Goal: Task Accomplishment & Management: Use online tool/utility

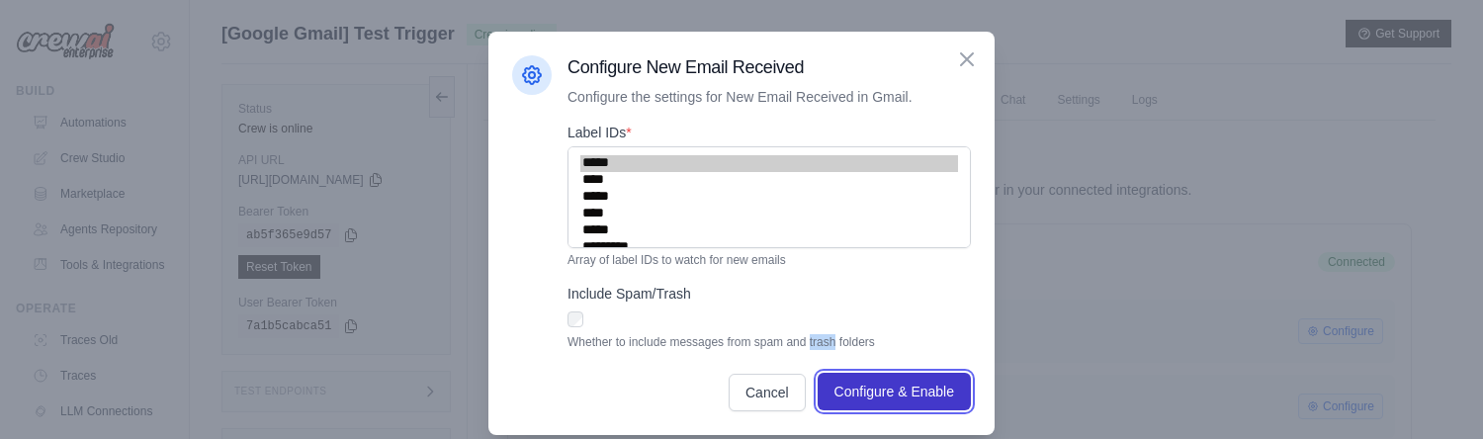
click at [849, 395] on span "Configure & Enable" at bounding box center [895, 392] width 120 height 20
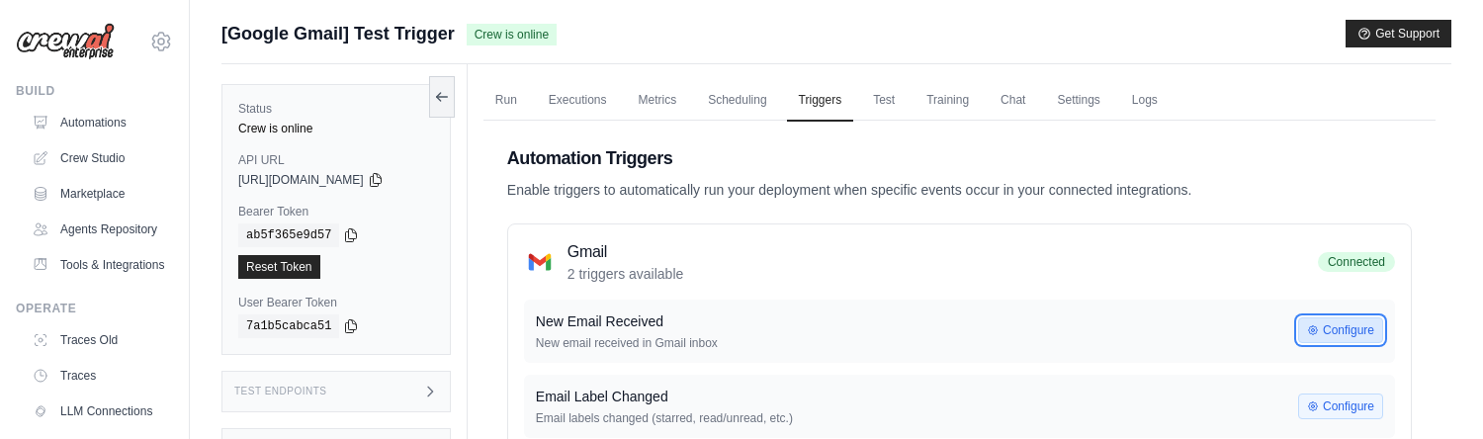
click at [1340, 323] on button "Configure" at bounding box center [1340, 330] width 85 height 26
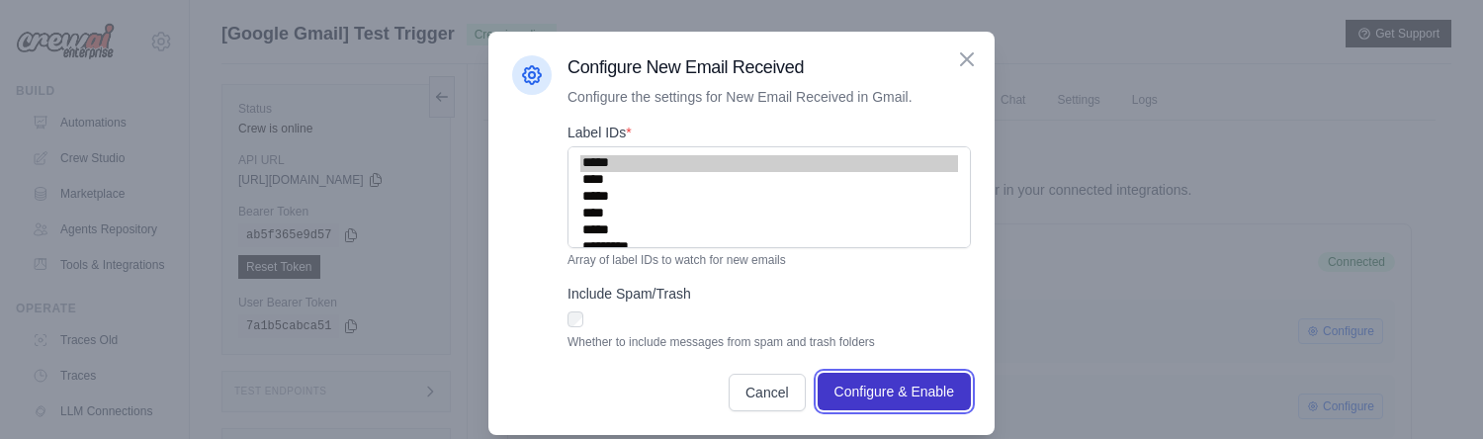
click at [896, 392] on span "Configure & Enable" at bounding box center [895, 392] width 120 height 20
click at [922, 395] on span "Configure & Enable" at bounding box center [895, 392] width 120 height 20
click at [906, 390] on span "Configure & Enable" at bounding box center [895, 392] width 120 height 20
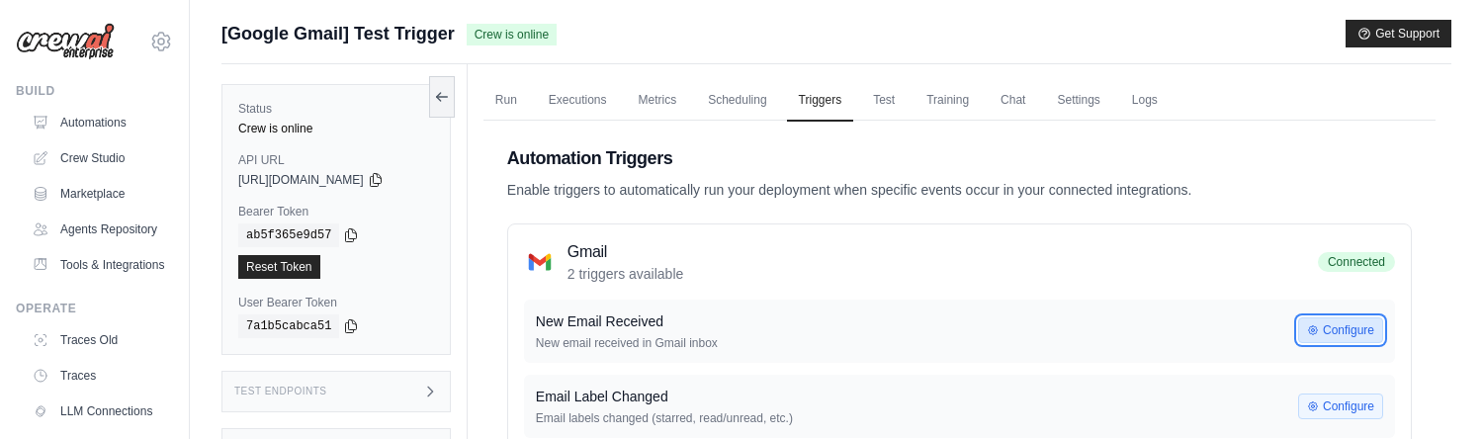
click at [1321, 337] on button "Configure" at bounding box center [1340, 330] width 85 height 26
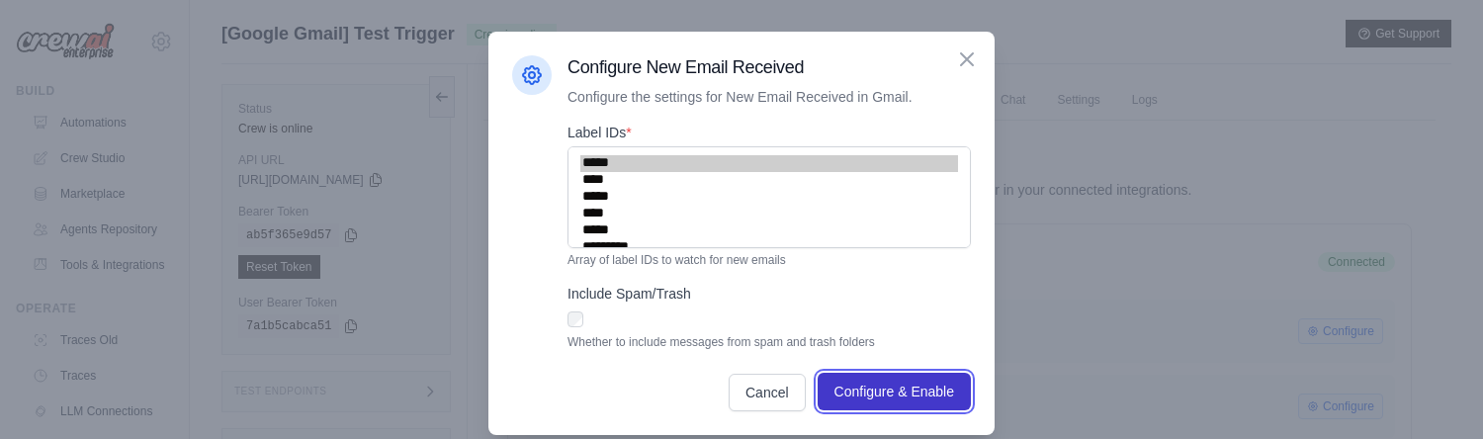
click at [885, 389] on span "Configure & Enable" at bounding box center [895, 392] width 120 height 20
click at [925, 393] on span "Configure & Enable" at bounding box center [895, 392] width 120 height 20
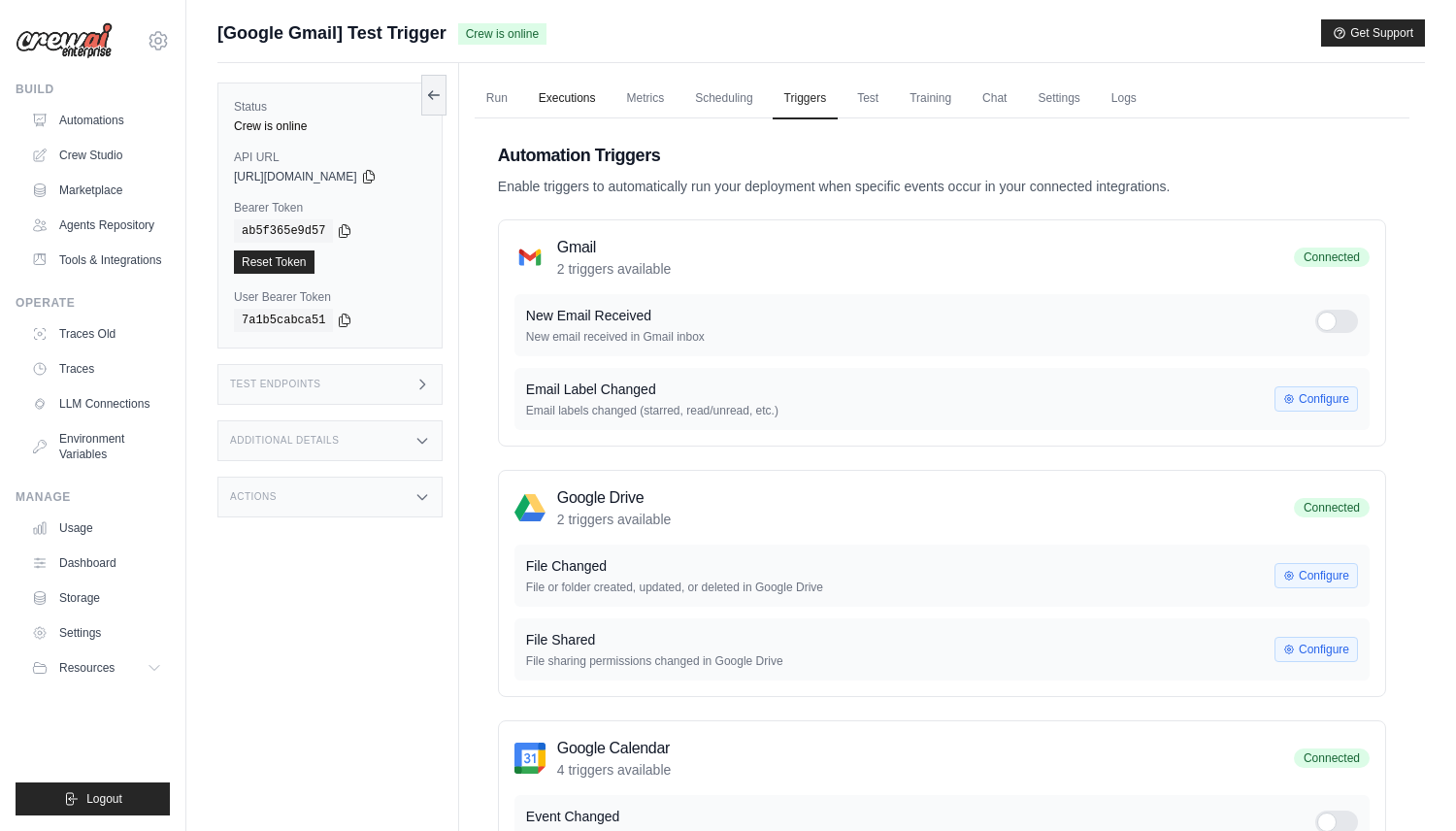
click at [602, 105] on link "Executions" at bounding box center [567, 99] width 81 height 41
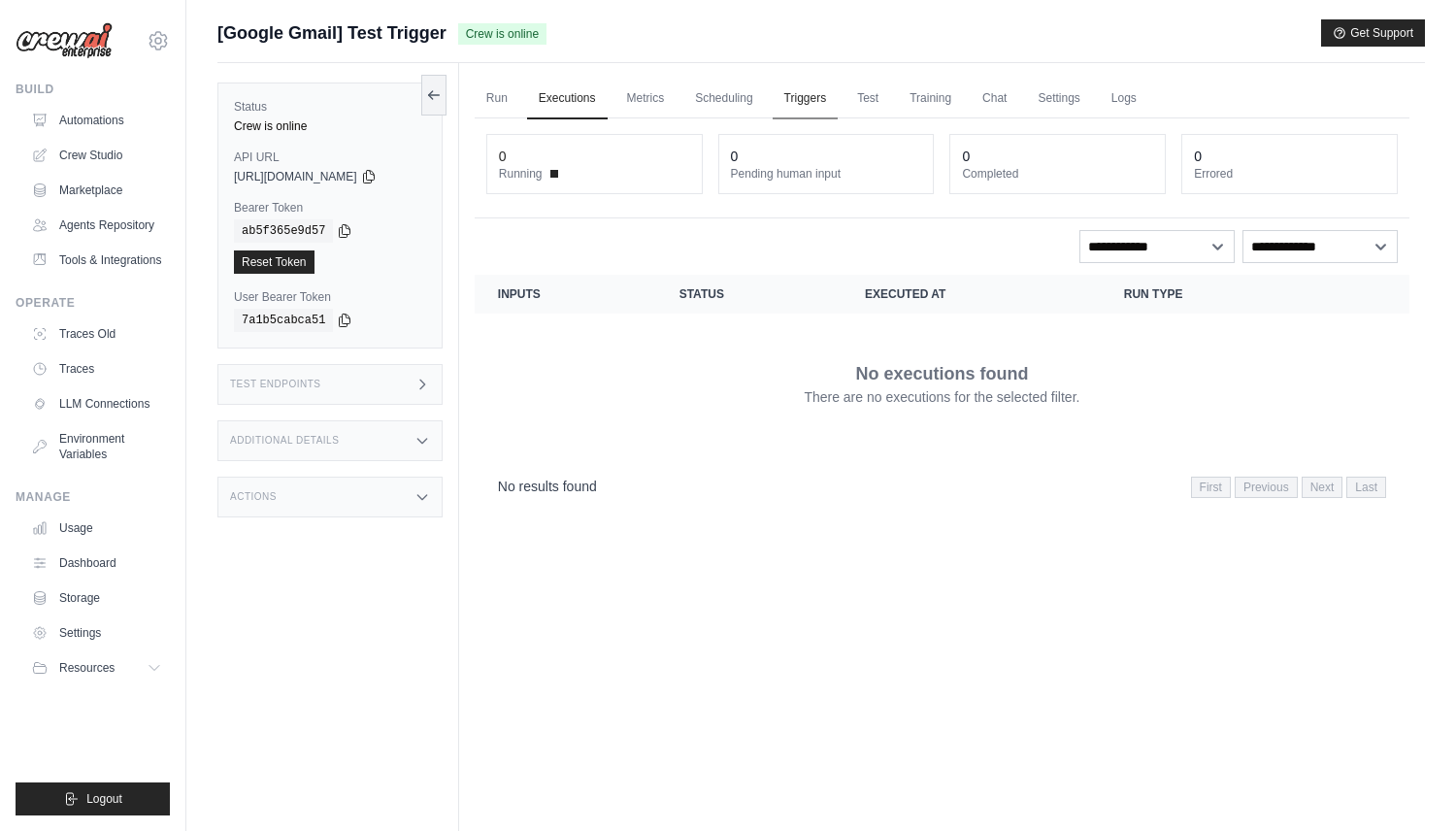
click at [820, 94] on link "Triggers" at bounding box center [805, 99] width 66 height 41
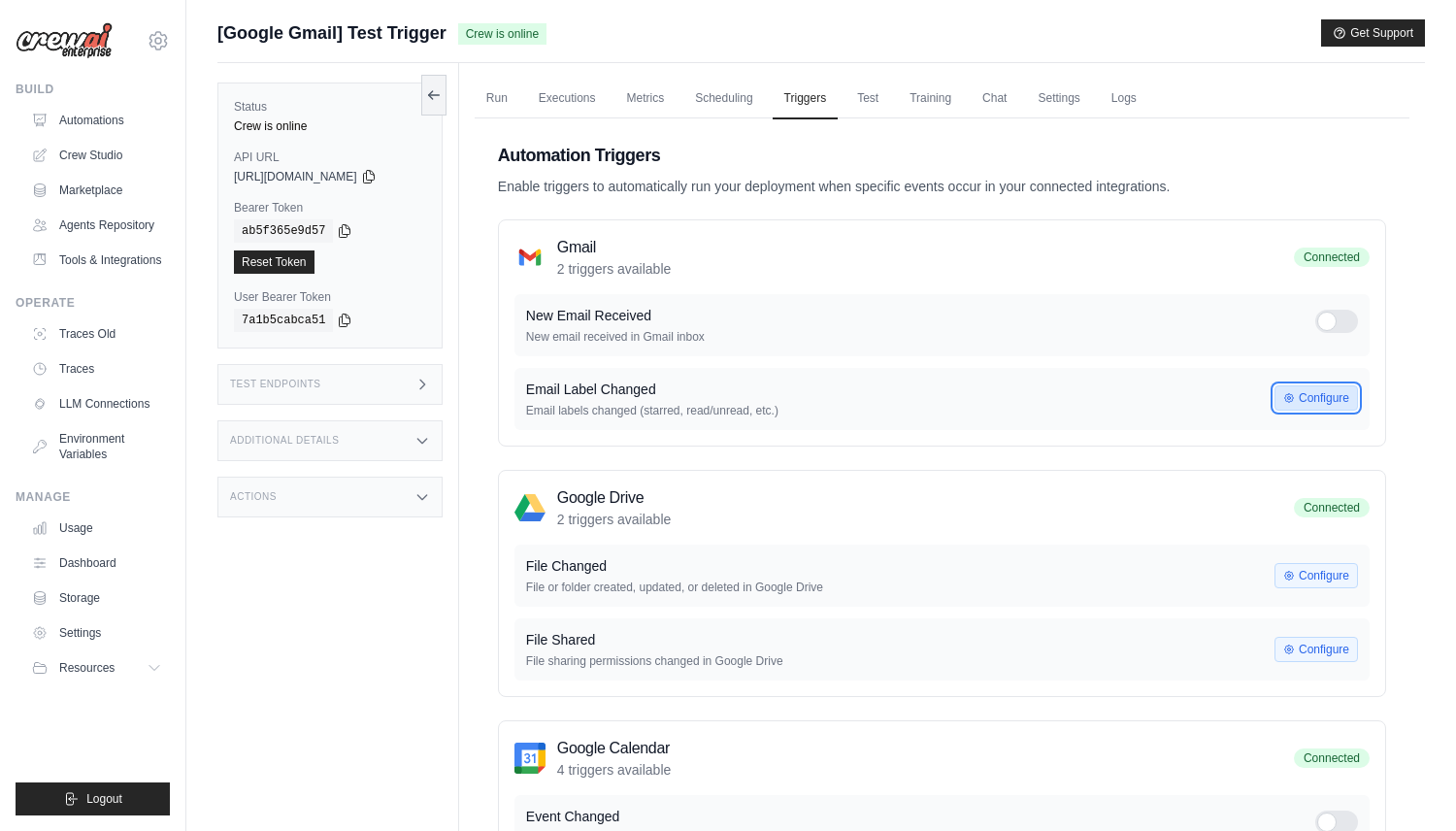
click at [1317, 404] on button "Configure" at bounding box center [1316, 399] width 83 height 26
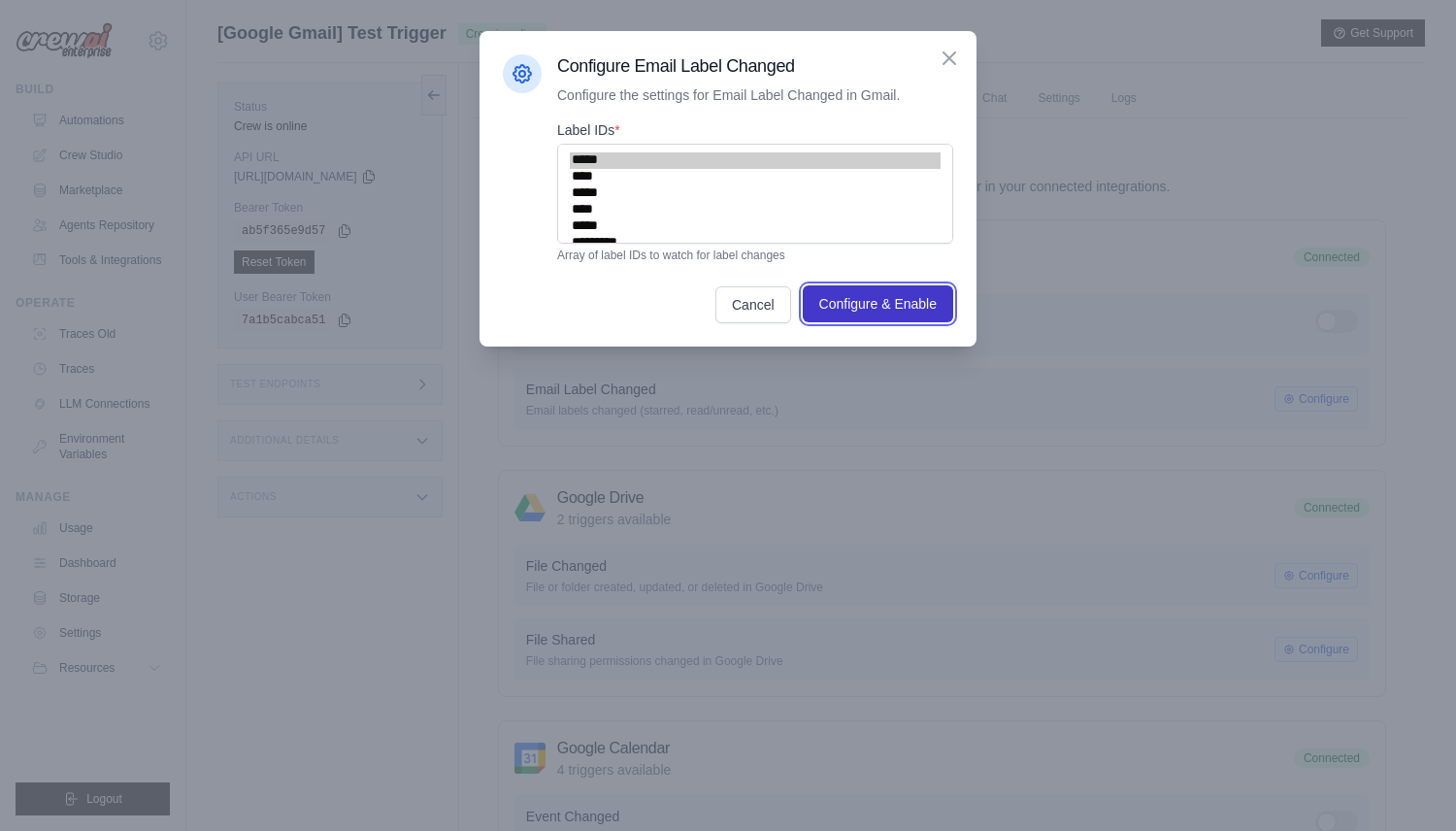
click at [882, 303] on span "Configure & Enable" at bounding box center [879, 305] width 118 height 20
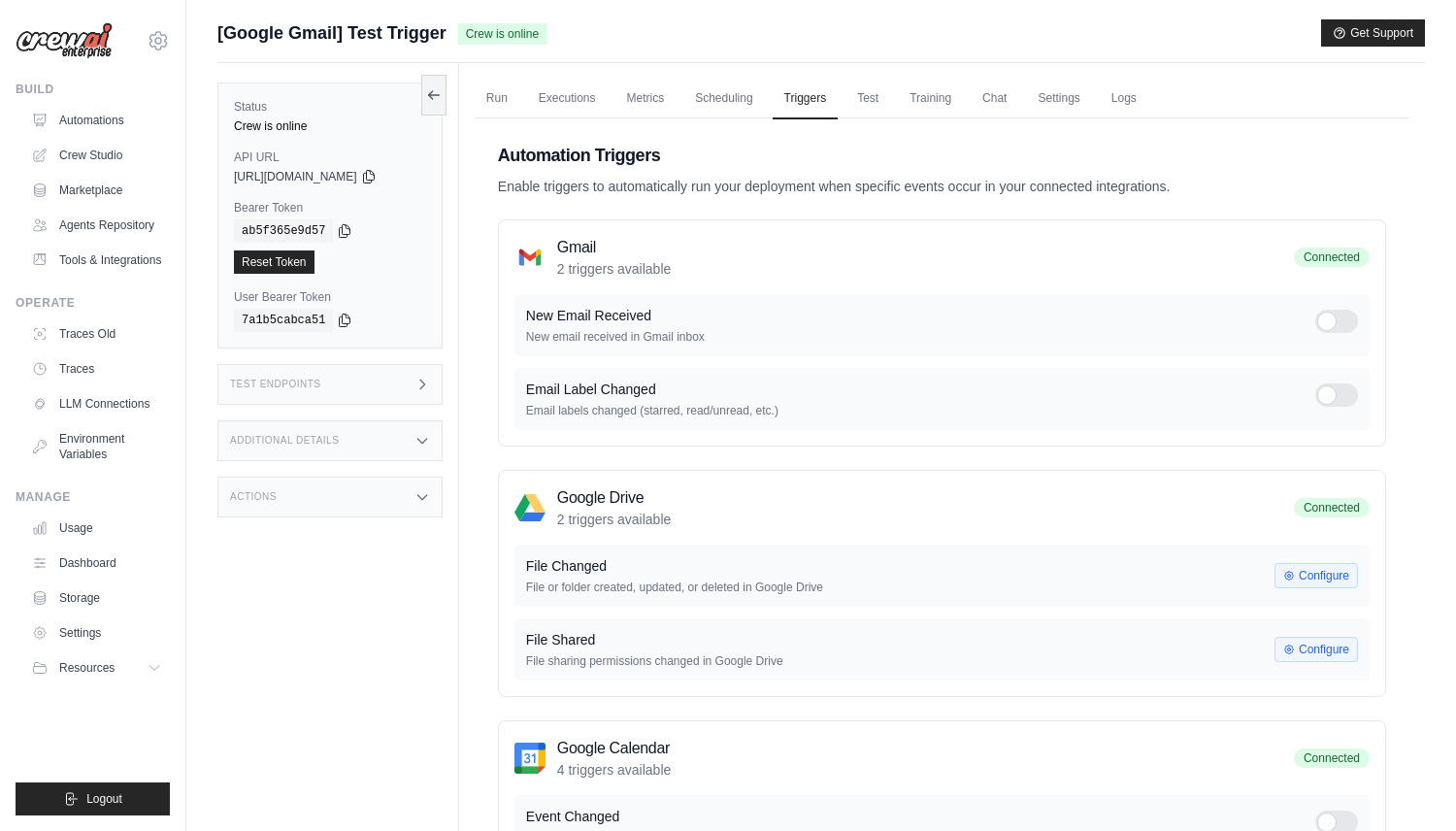
click at [1349, 399] on div at bounding box center [1337, 396] width 43 height 24
click at [506, 104] on link "Run" at bounding box center [497, 99] width 44 height 41
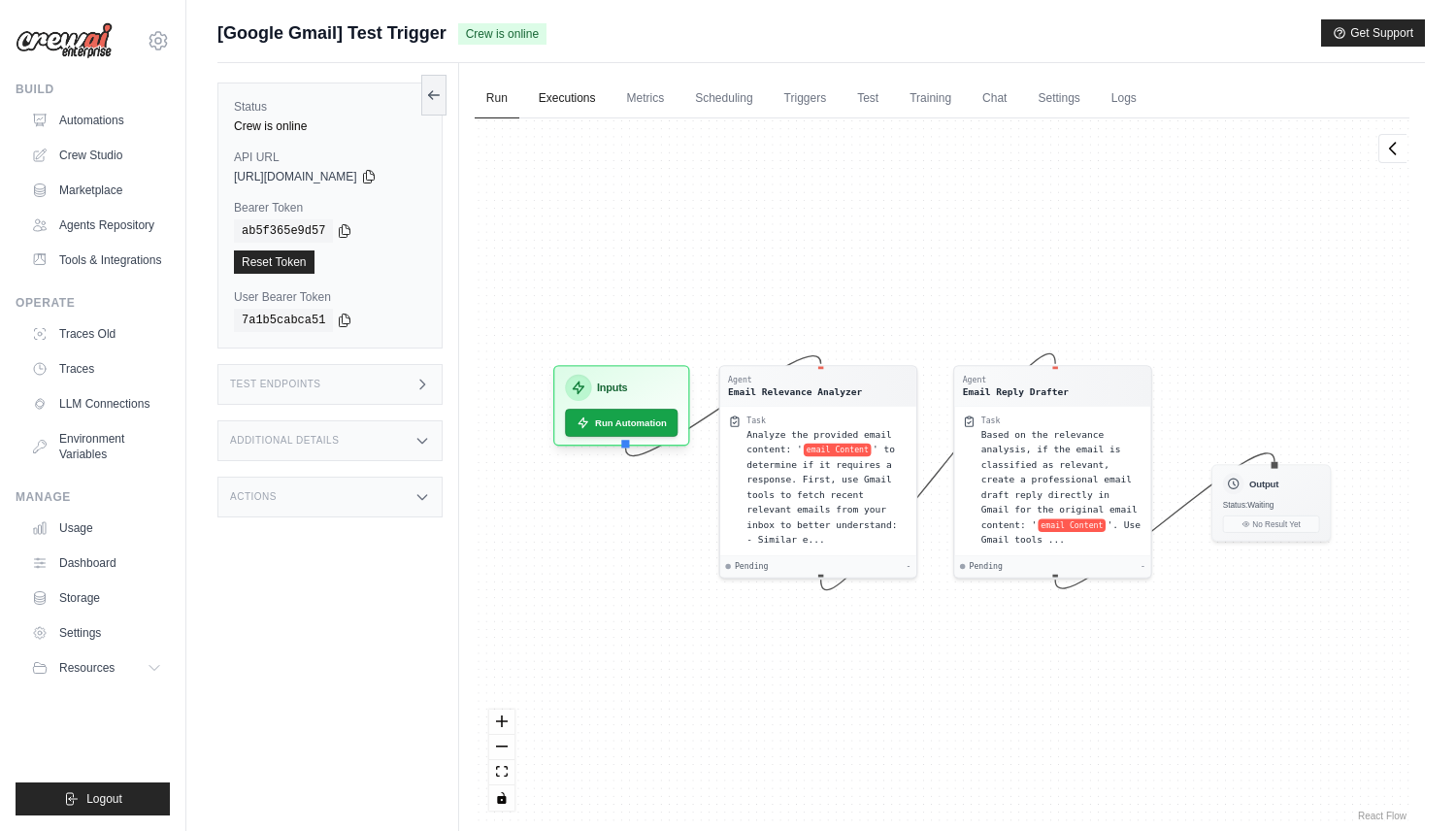
click at [543, 105] on link "Executions" at bounding box center [567, 99] width 81 height 41
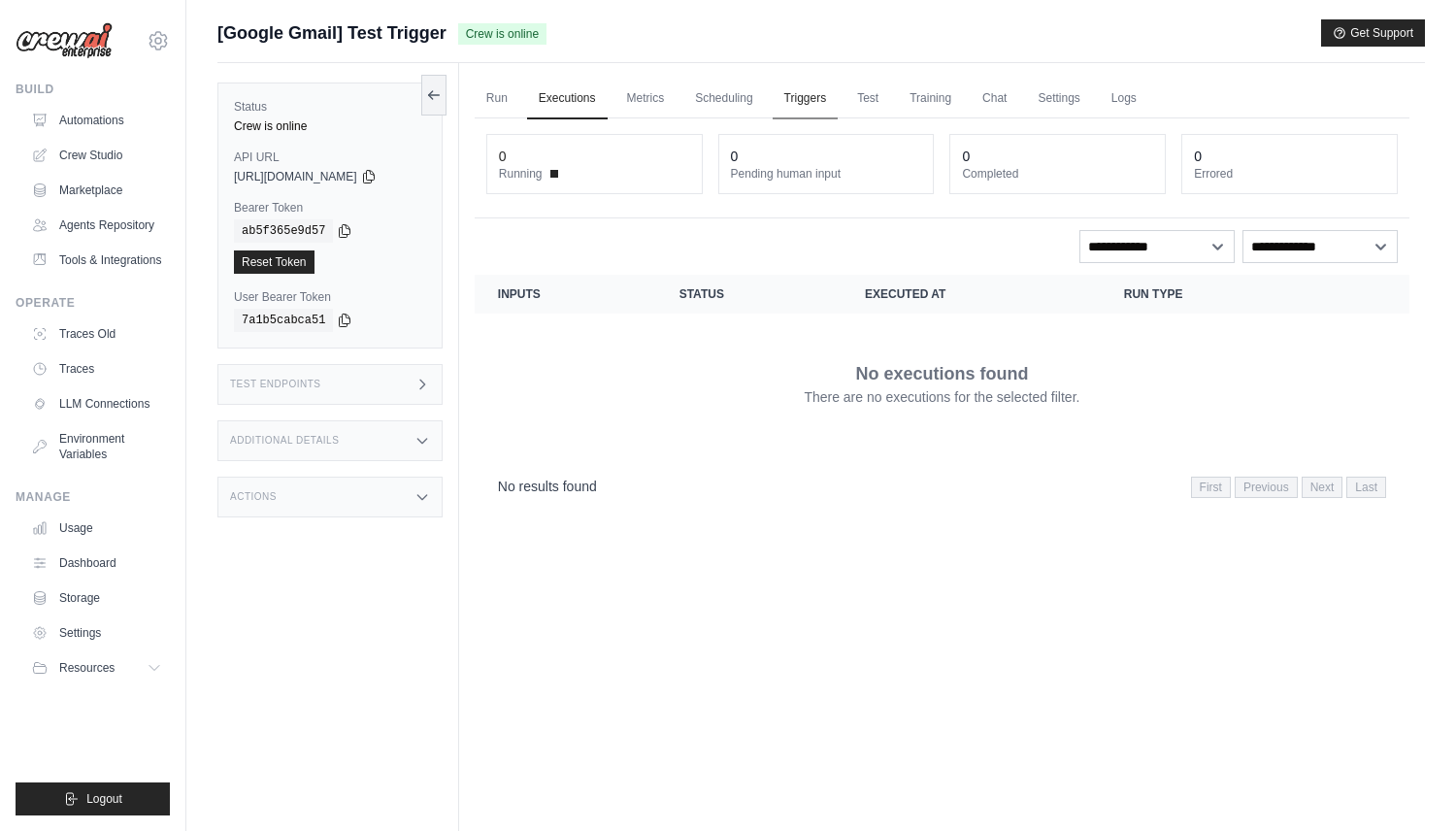
click at [836, 98] on link "Triggers" at bounding box center [805, 99] width 66 height 41
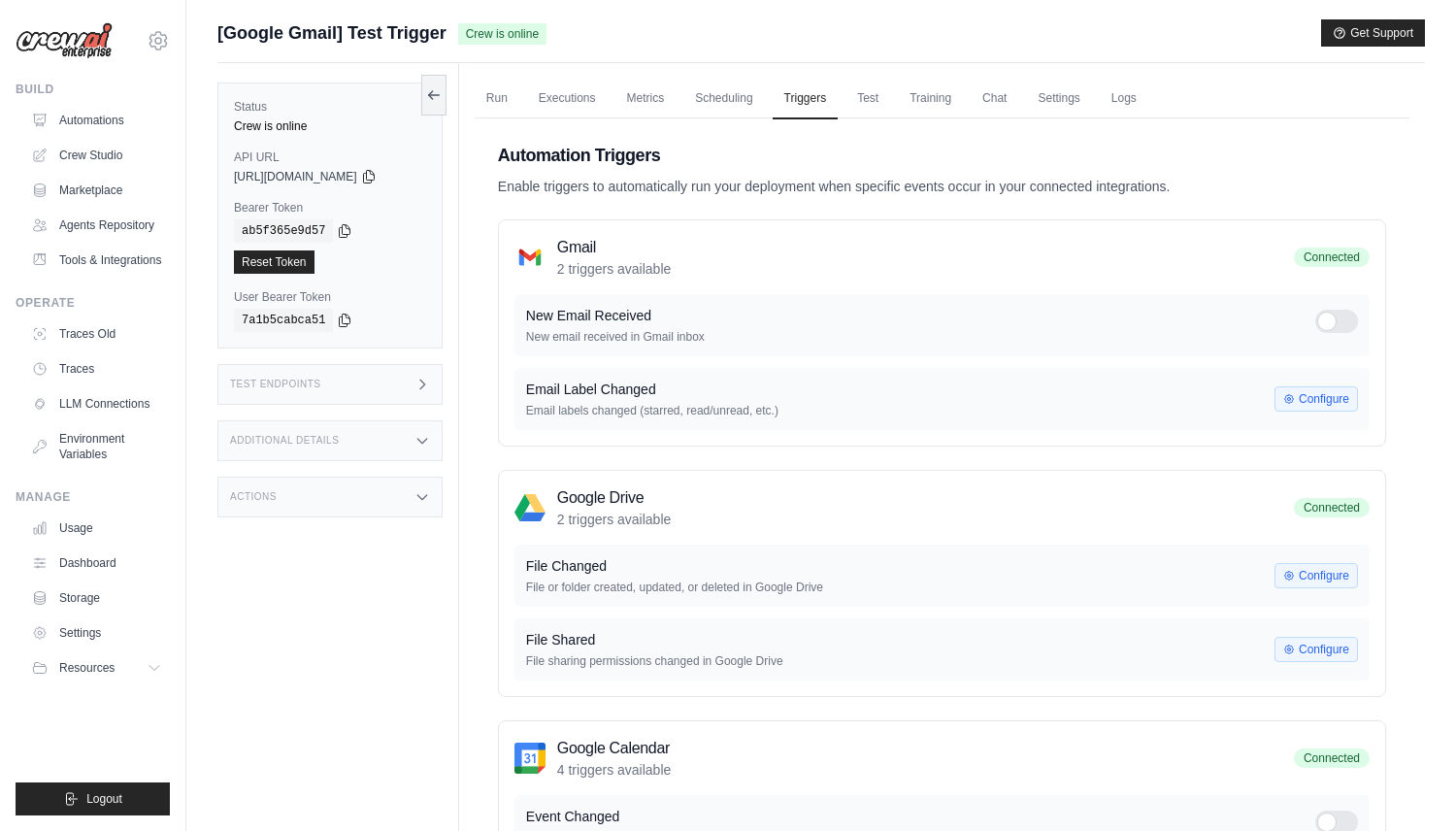
click at [1343, 315] on div at bounding box center [1337, 321] width 43 height 24
click at [168, 51] on div "joao@crewai.com CrewAI Internal Org MP@Crew CrewAI Demo Account" at bounding box center [92, 30] width 154 height 62
click at [110, 265] on link "Tools & Integrations" at bounding box center [98, 260] width 146 height 31
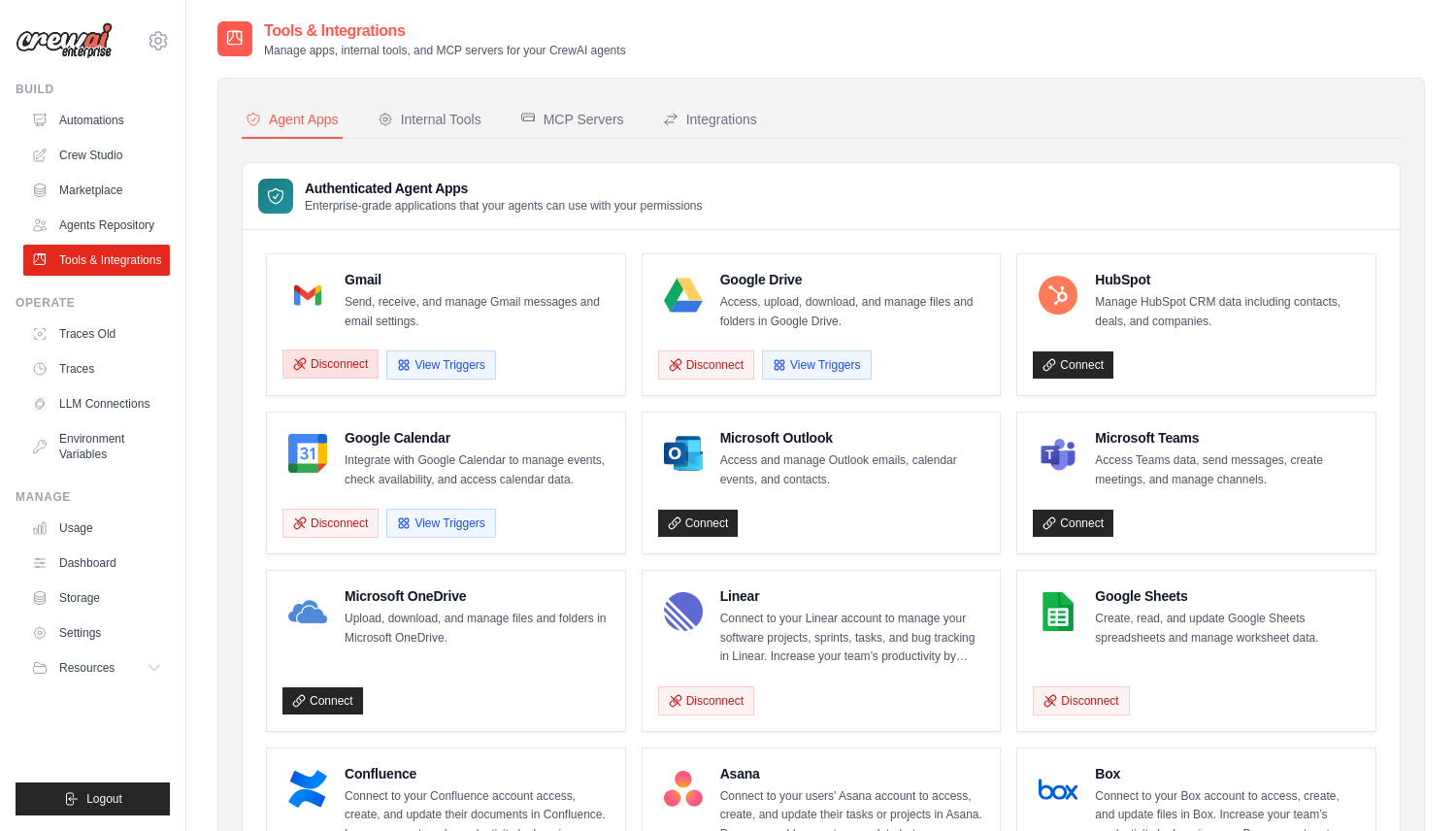
click at [347, 356] on button "Disconnect" at bounding box center [331, 364] width 96 height 29
click at [341, 364] on link "Connect" at bounding box center [323, 365] width 81 height 28
click at [471, 367] on button "View Triggers" at bounding box center [441, 364] width 109 height 29
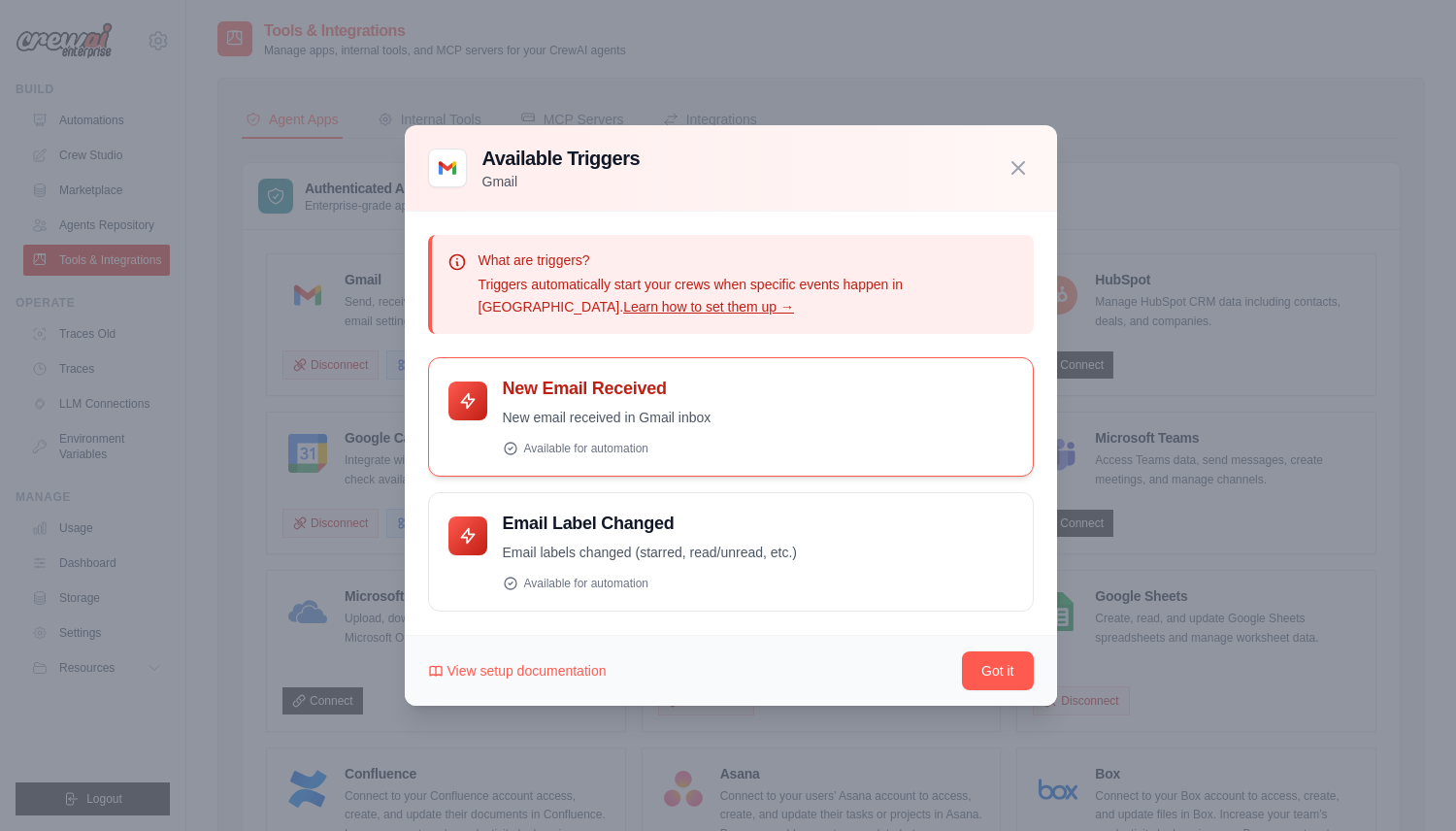
click at [662, 392] on h4 "New Email Received" at bounding box center [758, 389] width 511 height 23
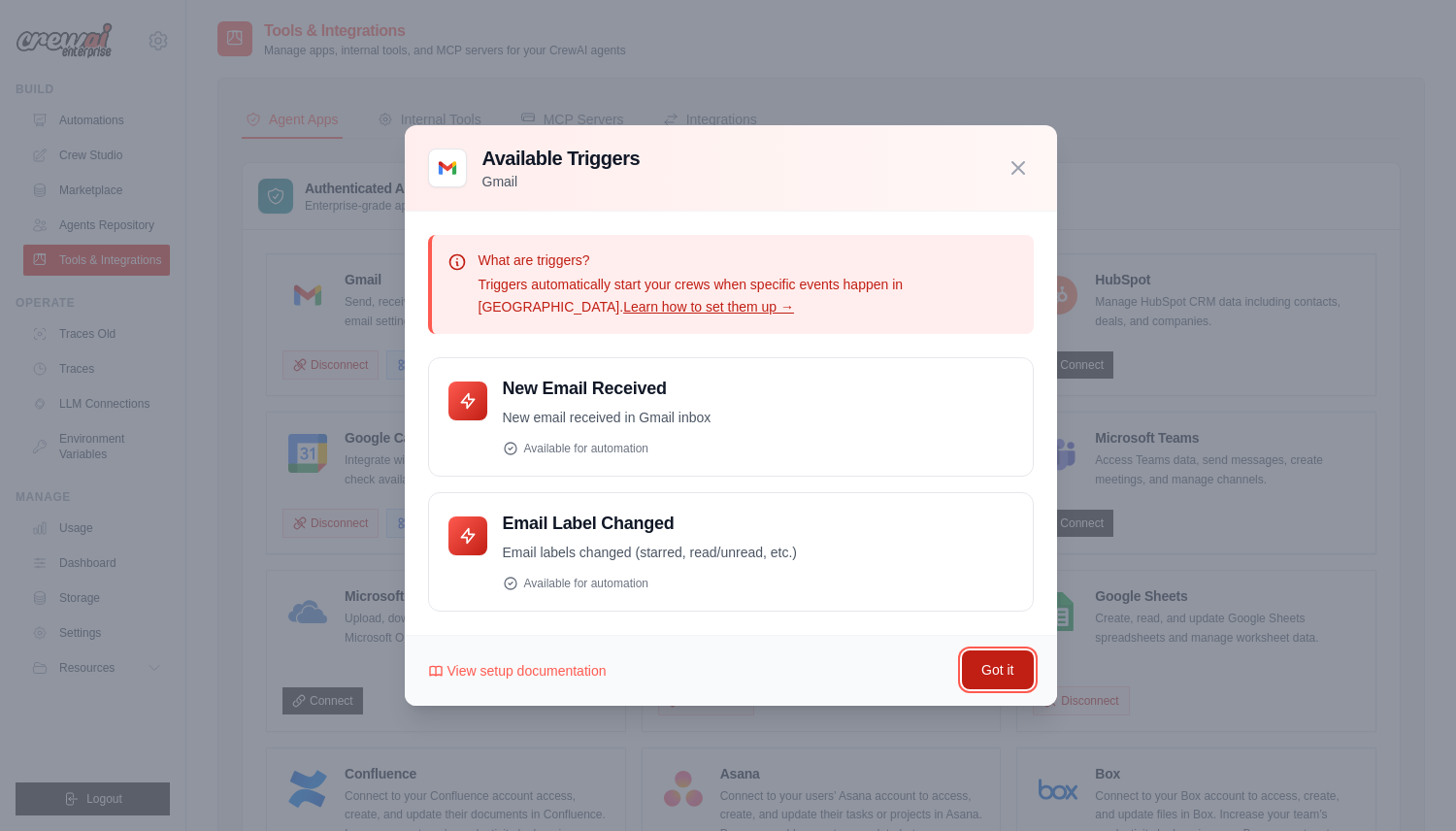
click at [984, 676] on button "Got it" at bounding box center [998, 671] width 71 height 39
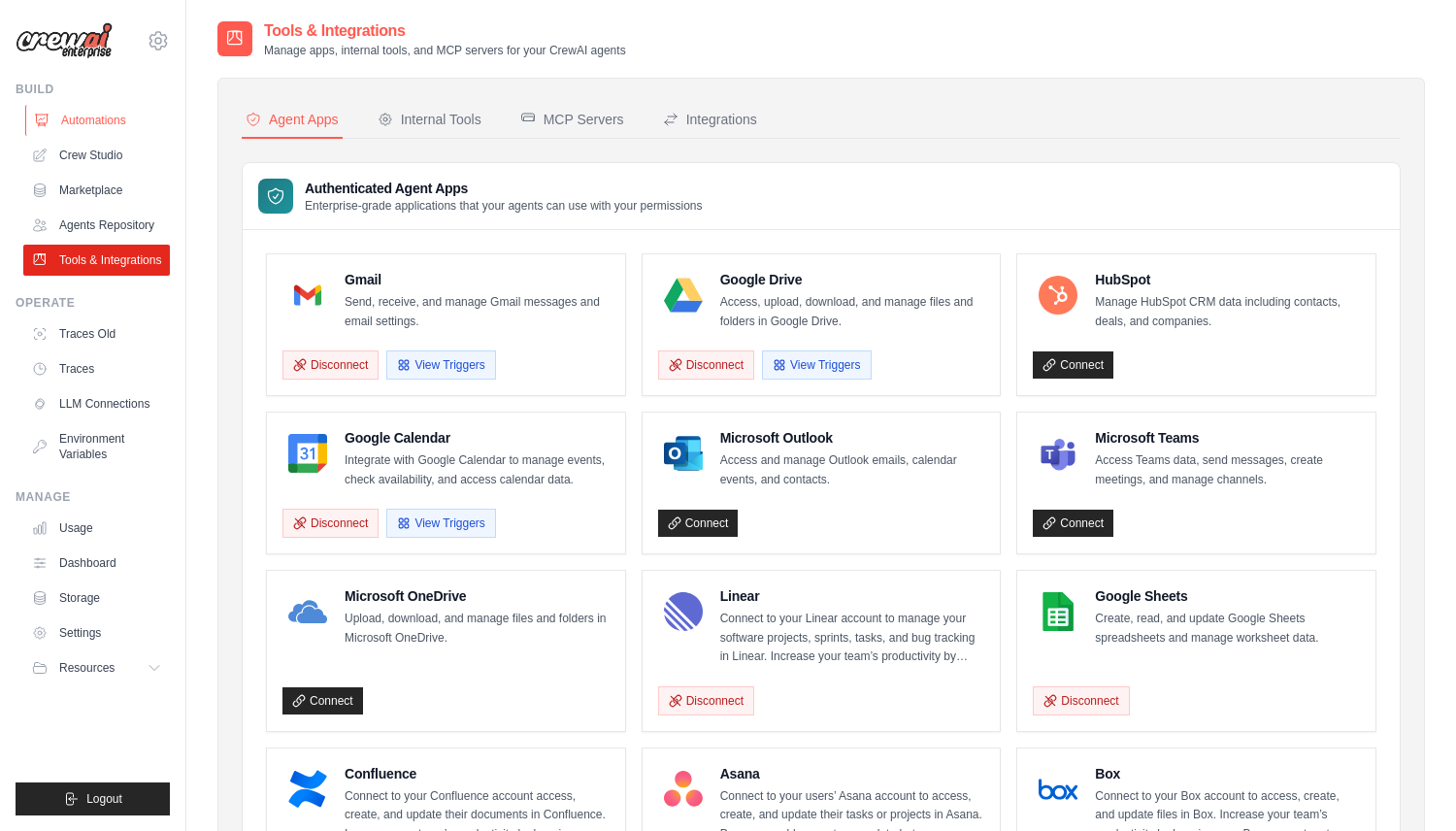
click at [100, 109] on link "Automations" at bounding box center [98, 121] width 146 height 31
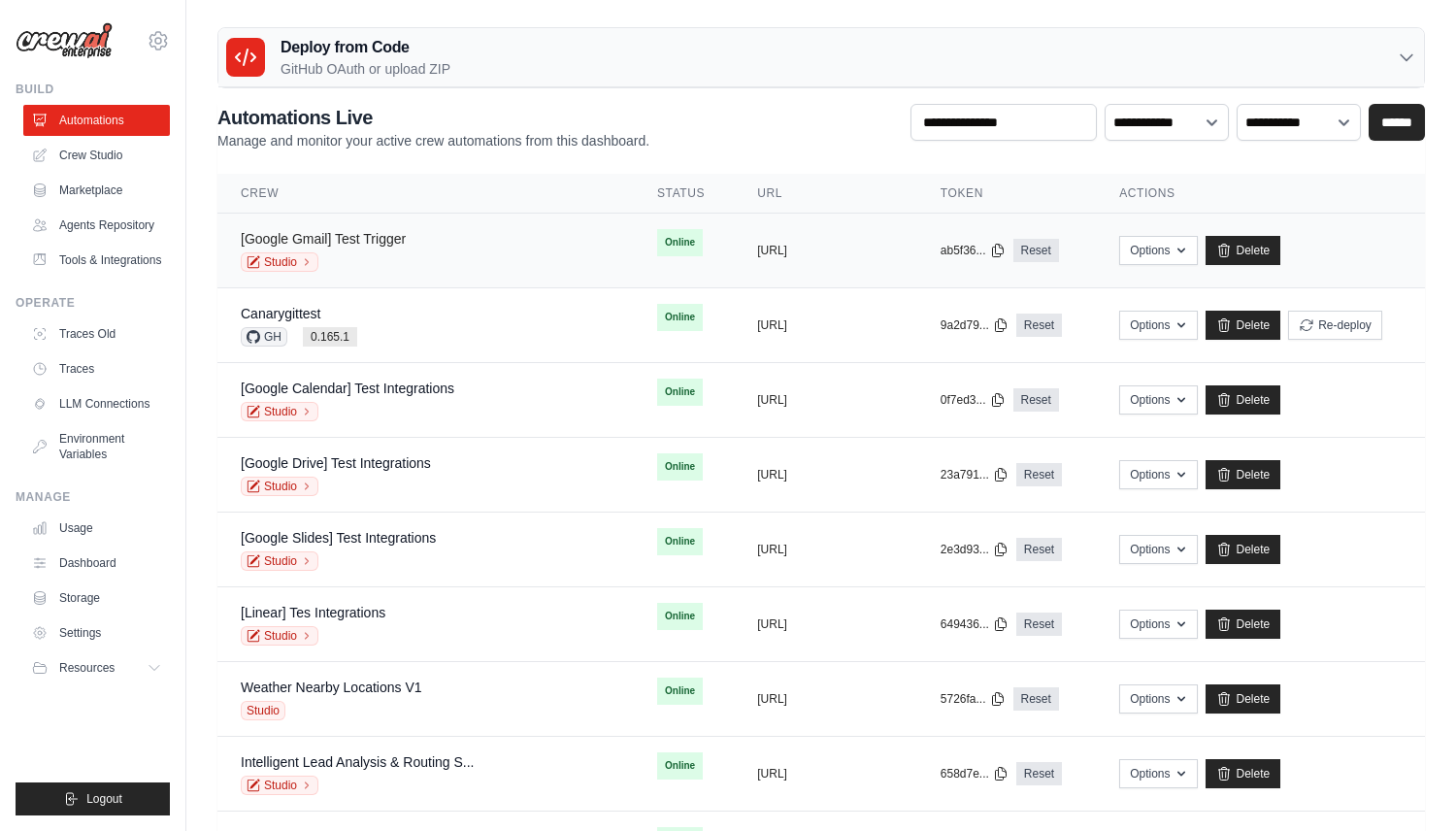
click at [353, 244] on link "[Google Gmail] Test Trigger" at bounding box center [323, 239] width 165 height 16
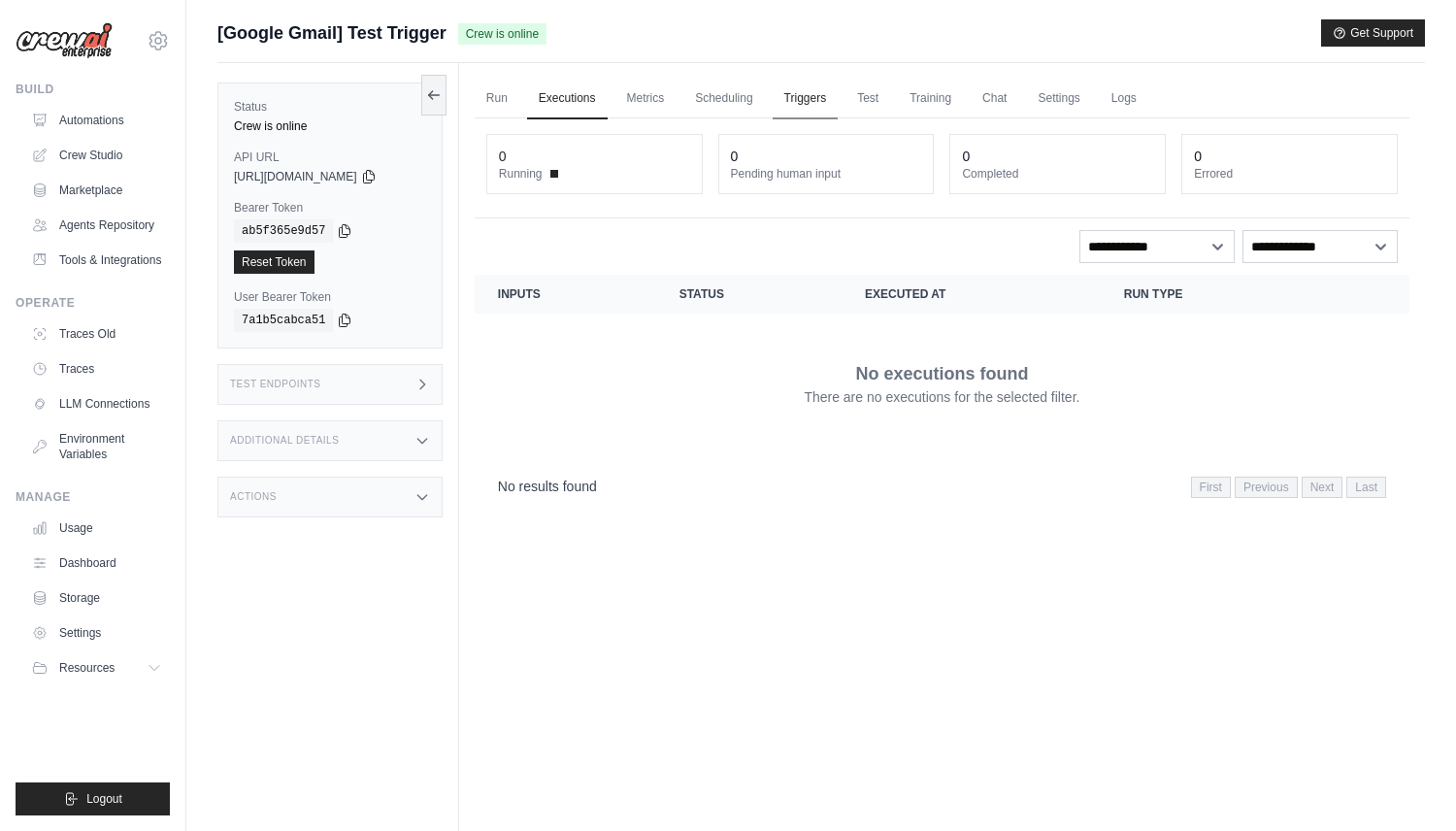
click at [821, 107] on link "Triggers" at bounding box center [805, 99] width 66 height 41
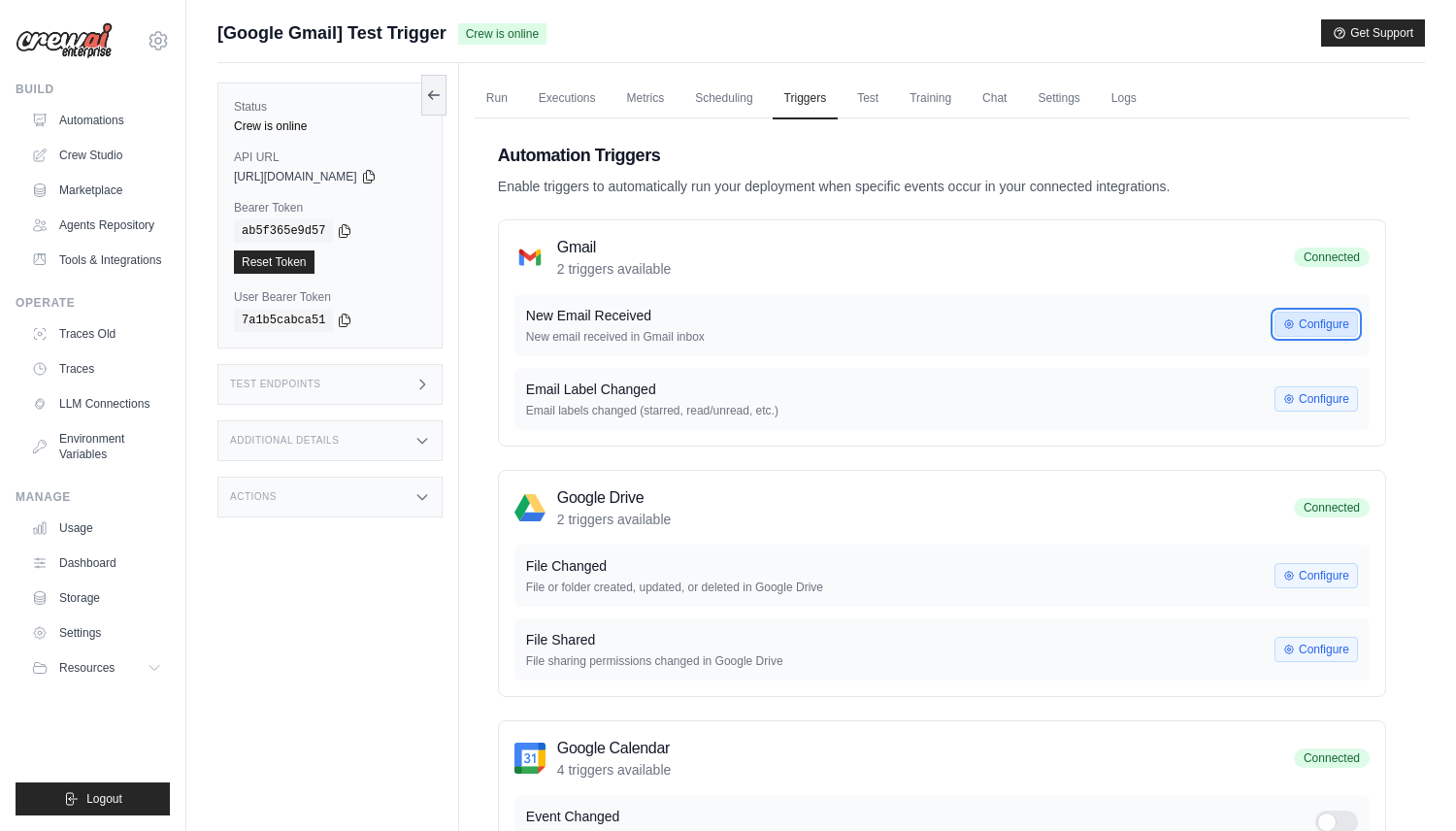
click at [1320, 321] on button "Configure" at bounding box center [1316, 324] width 83 height 26
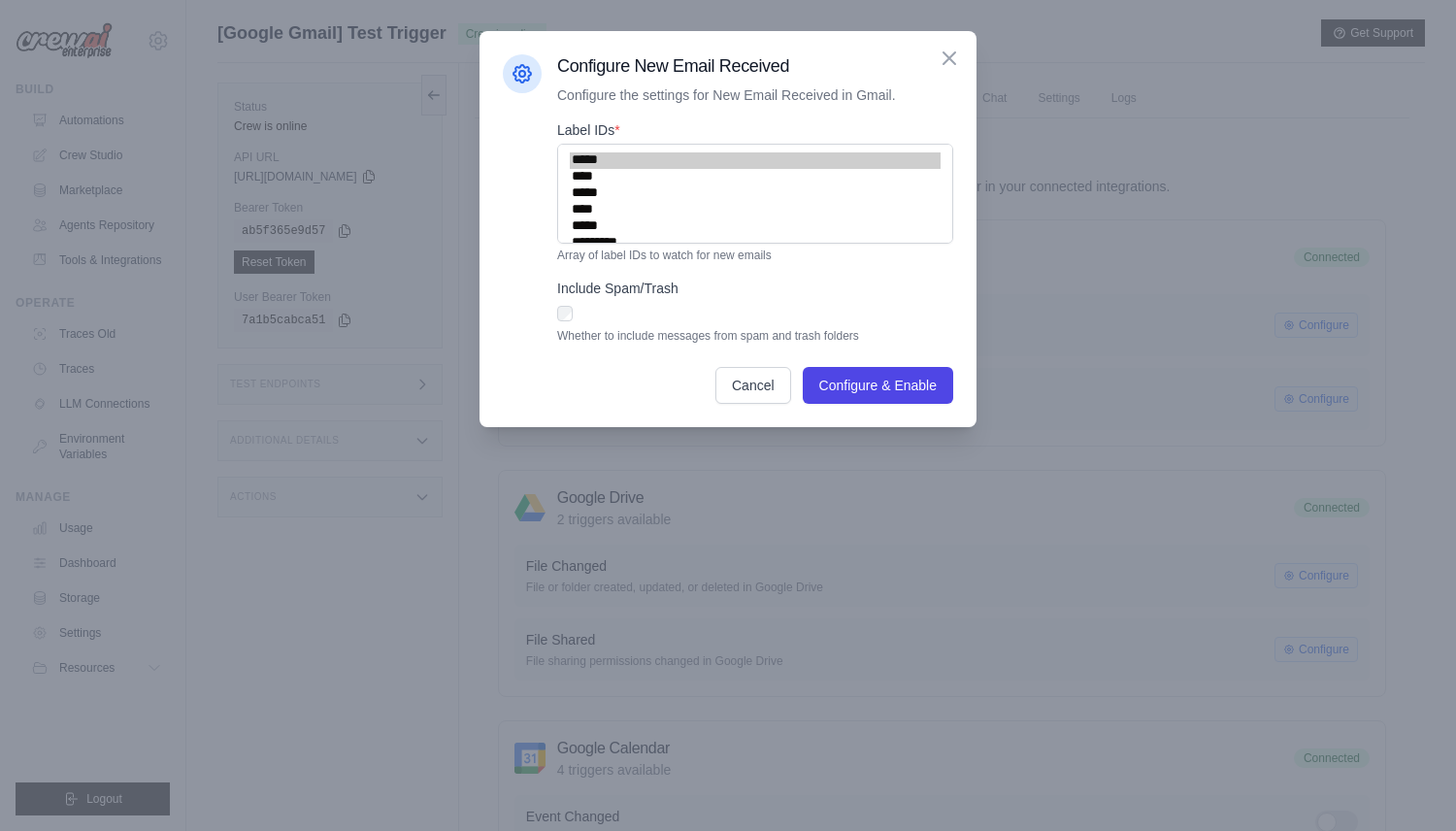
click at [761, 191] on option "*****" at bounding box center [755, 194] width 371 height 17
select select "*****"
click at [764, 164] on option "*****" at bounding box center [755, 160] width 371 height 17
click at [858, 396] on button "Configure & Enable" at bounding box center [878, 385] width 150 height 37
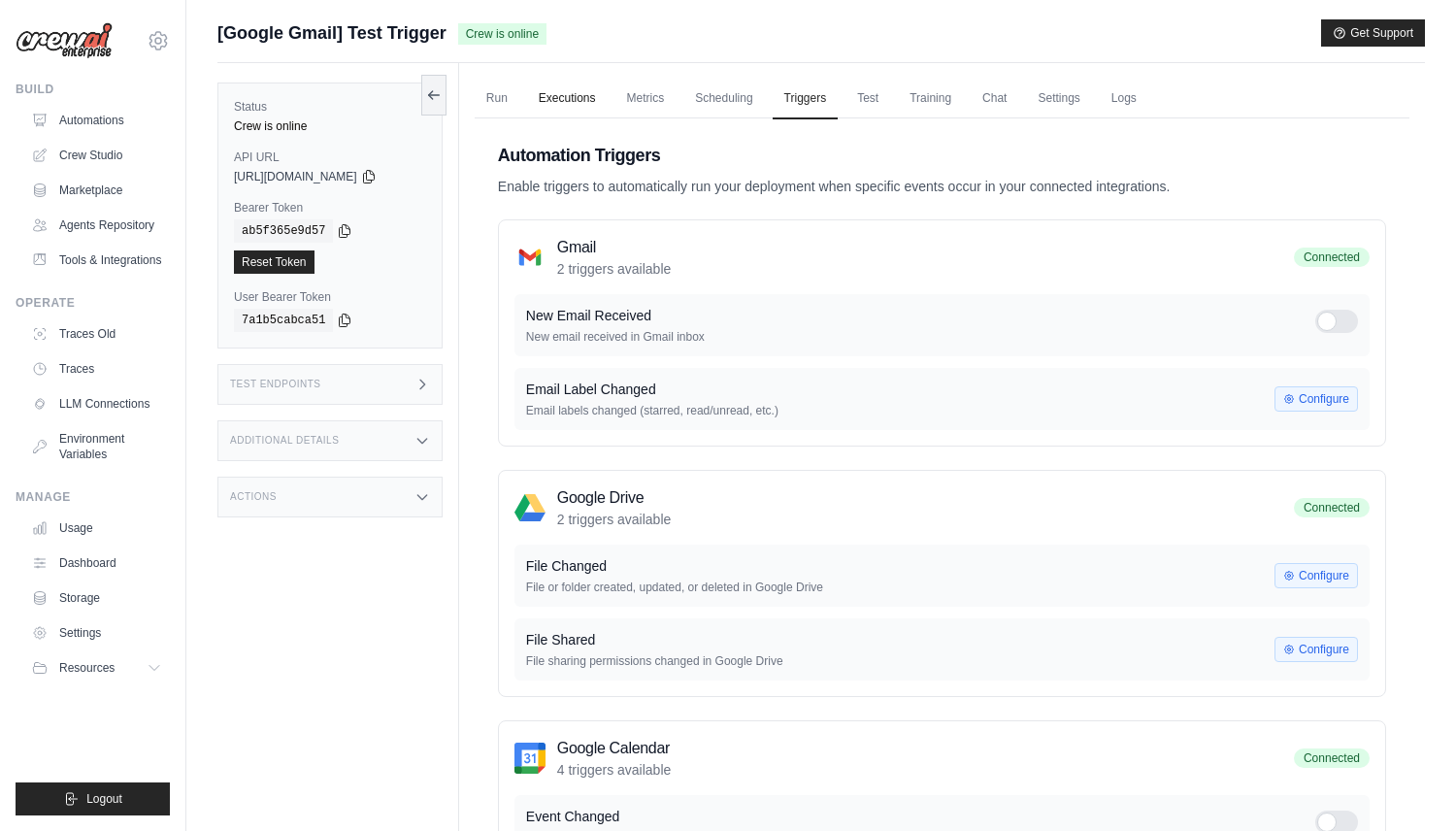
click at [567, 104] on link "Executions" at bounding box center [567, 99] width 81 height 41
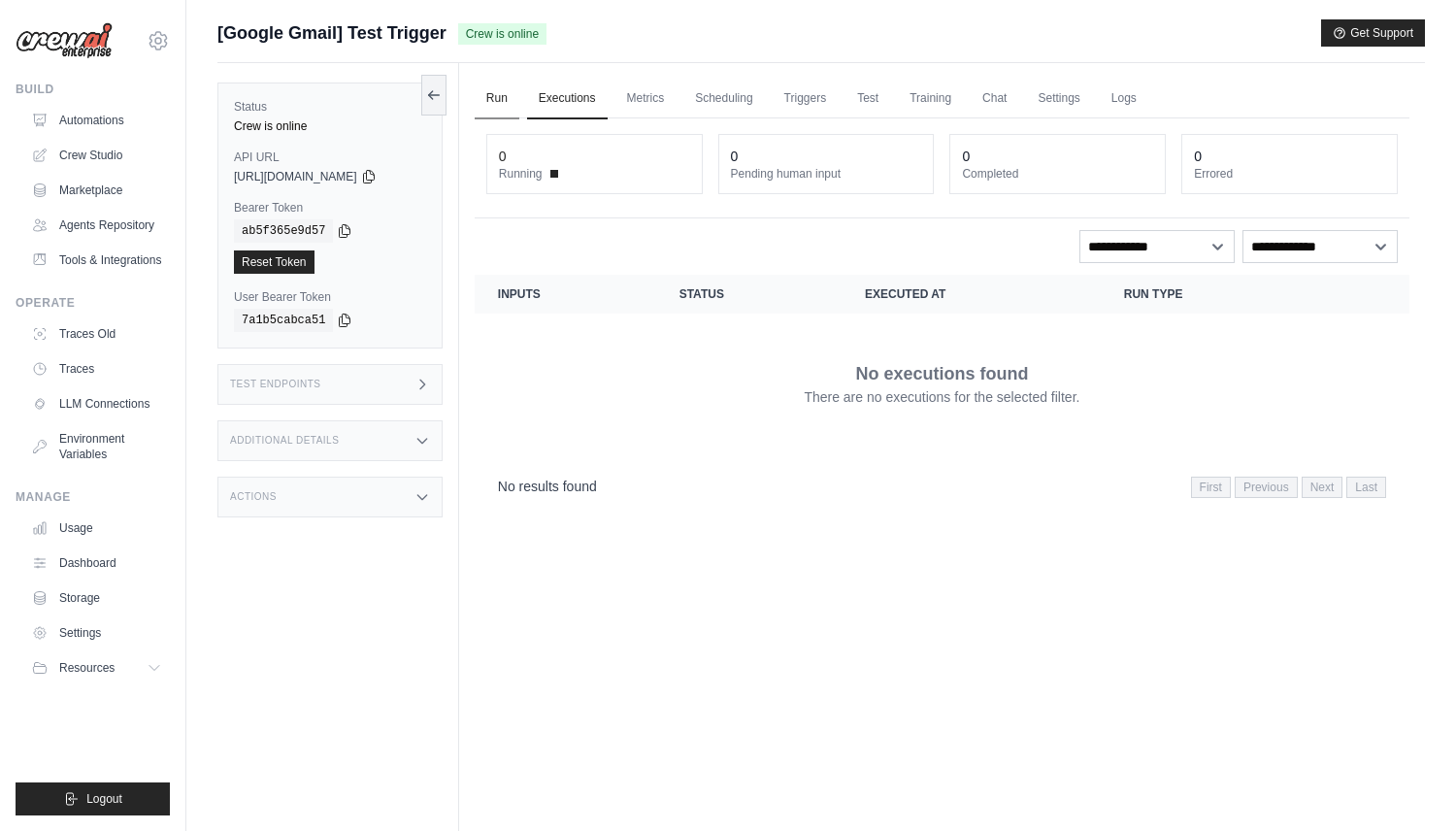
click at [501, 90] on link "Run" at bounding box center [497, 99] width 44 height 41
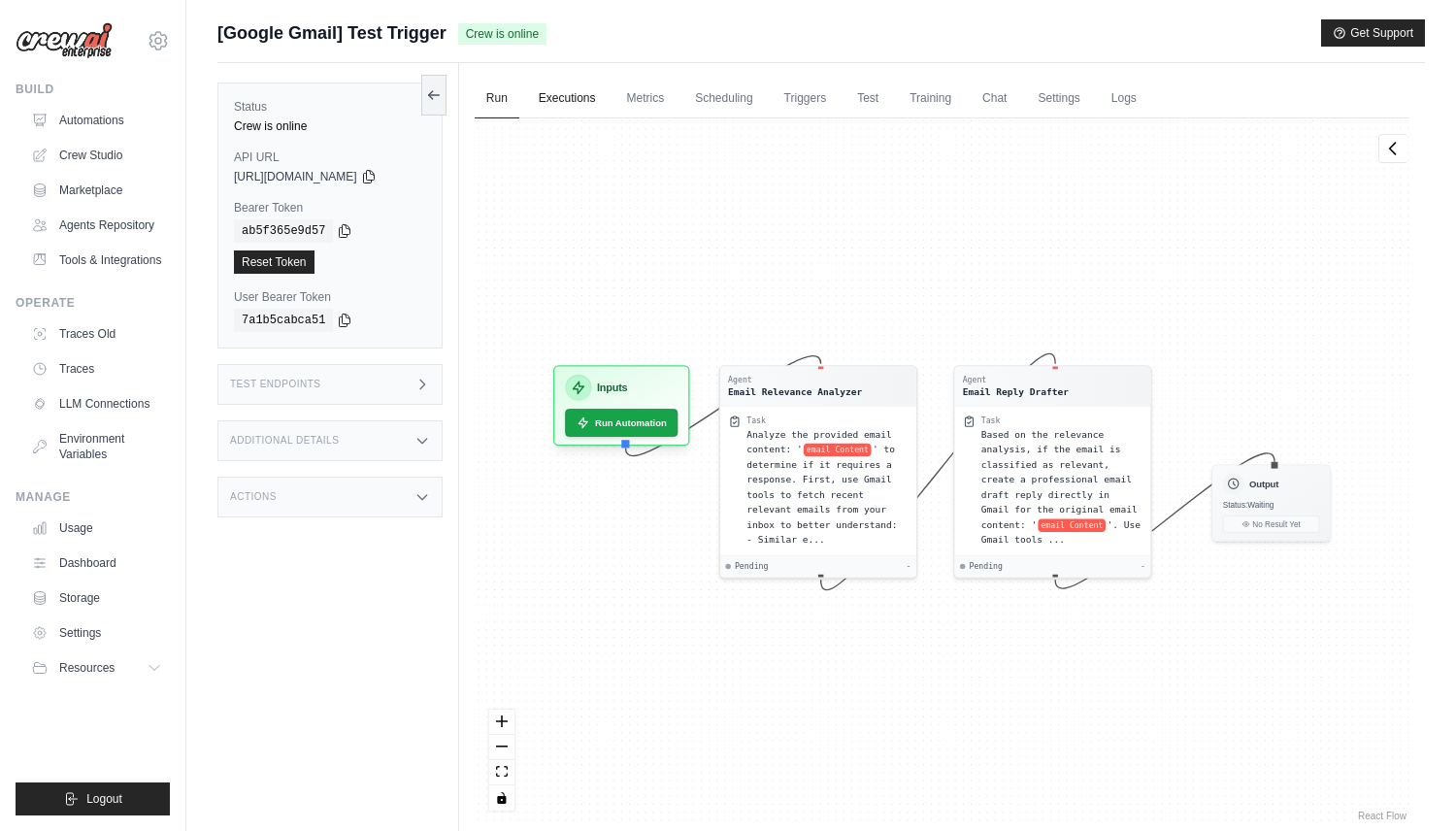
click at [569, 100] on link "Executions" at bounding box center [567, 99] width 81 height 41
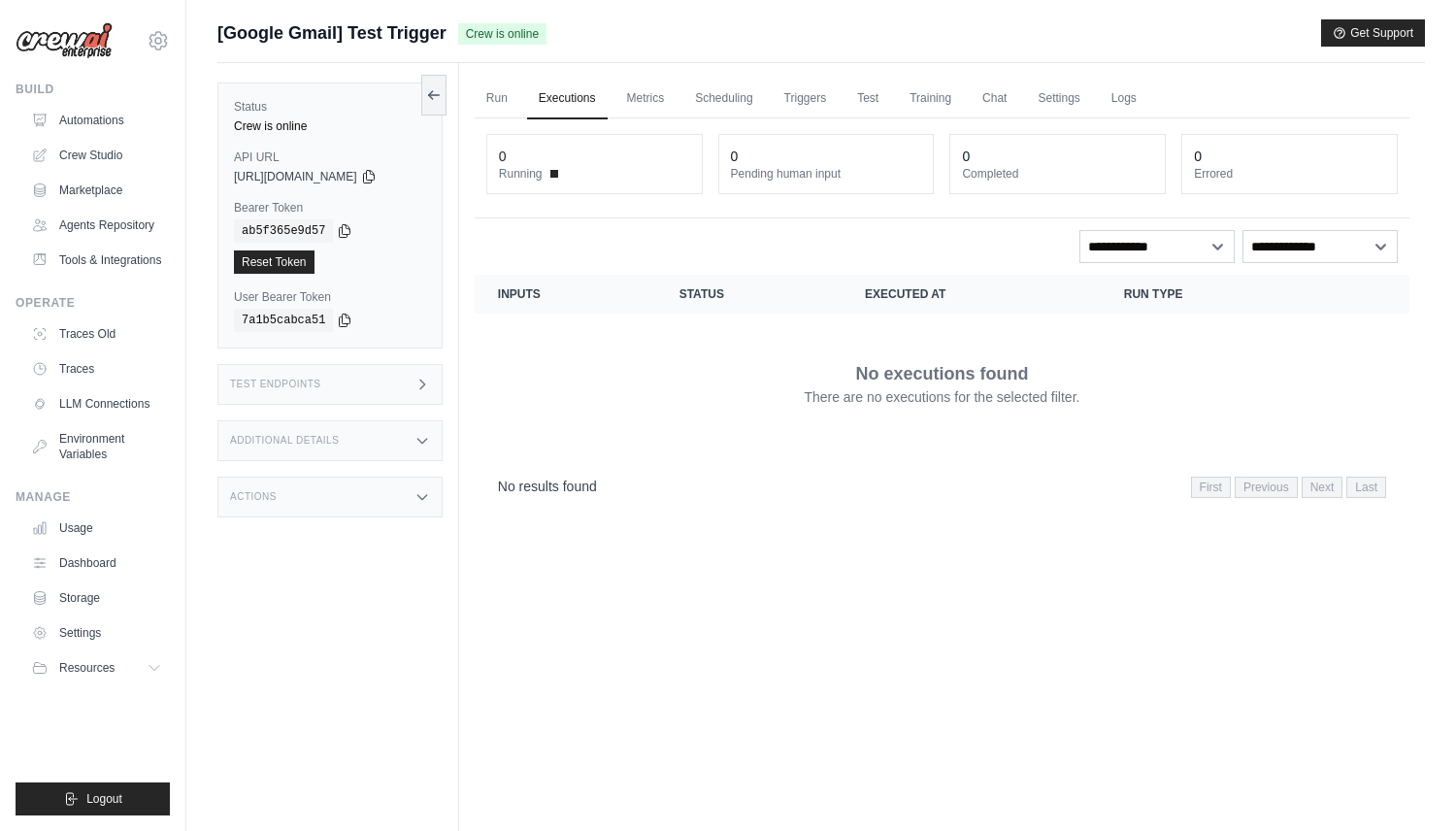
click at [575, 118] on link "Executions" at bounding box center [567, 99] width 81 height 41
click at [503, 94] on link "Run" at bounding box center [497, 99] width 44 height 41
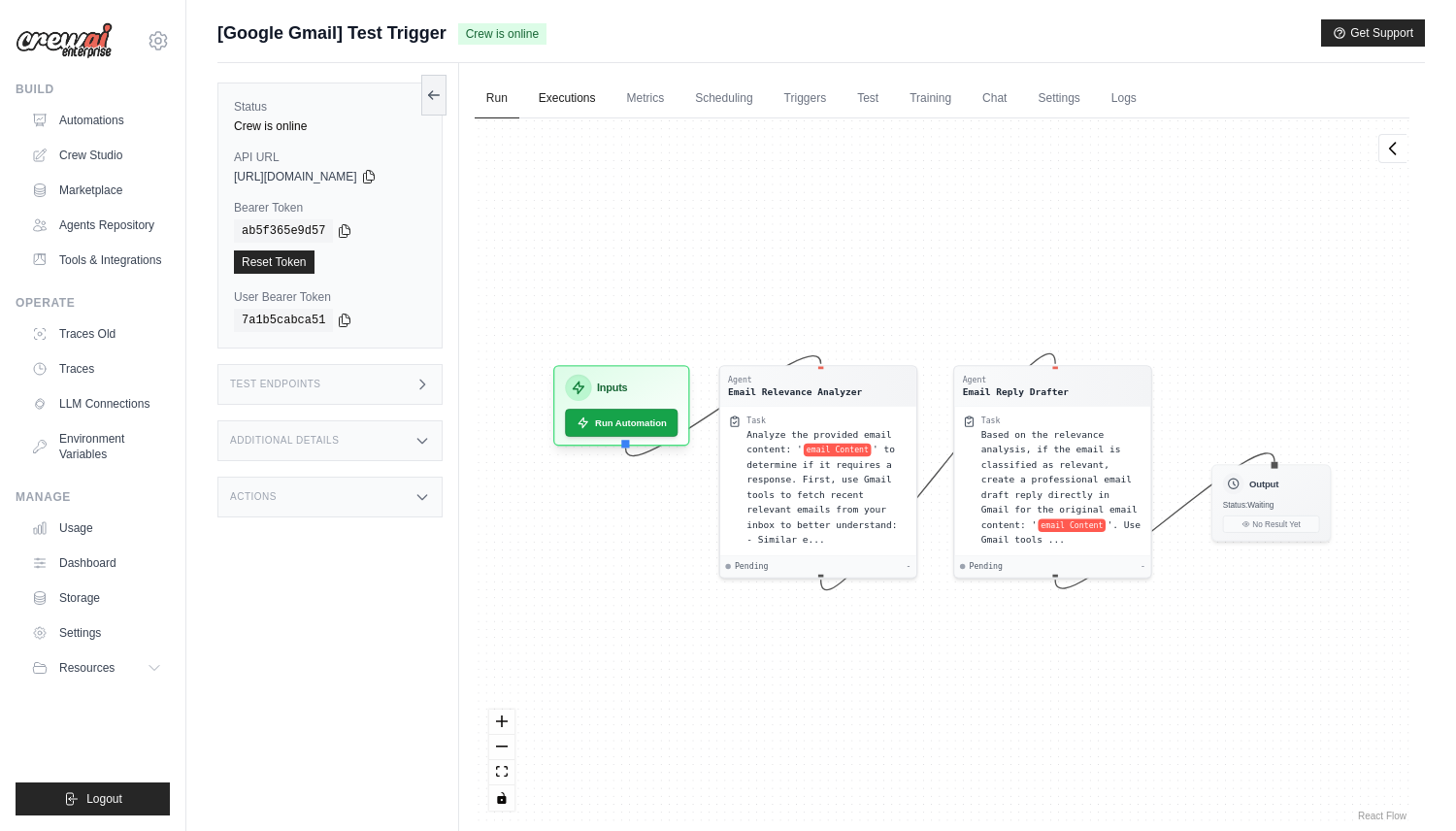
click at [555, 97] on link "Executions" at bounding box center [567, 99] width 81 height 41
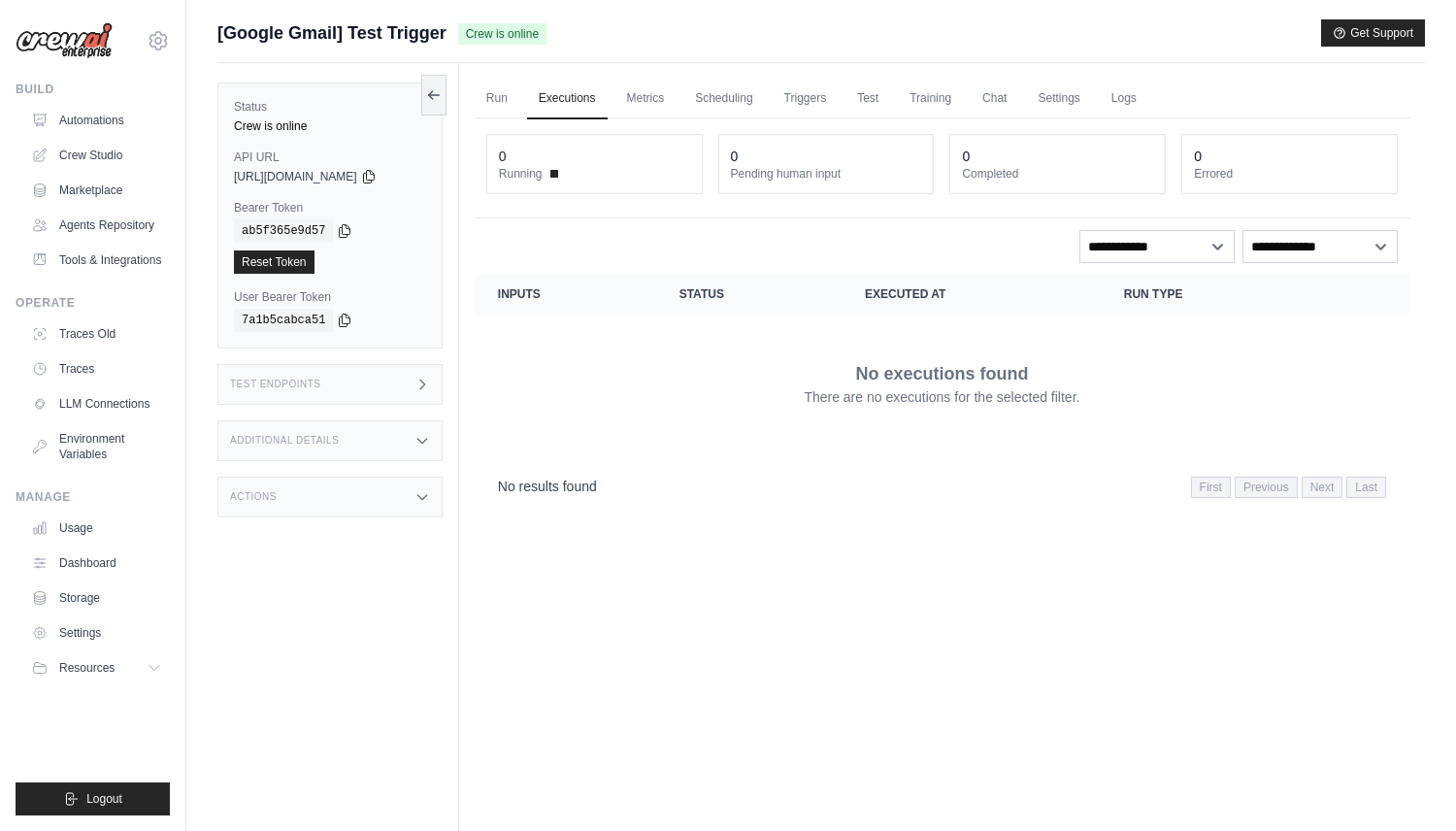
click at [331, 378] on div "Test Endpoints" at bounding box center [329, 385] width 225 height 41
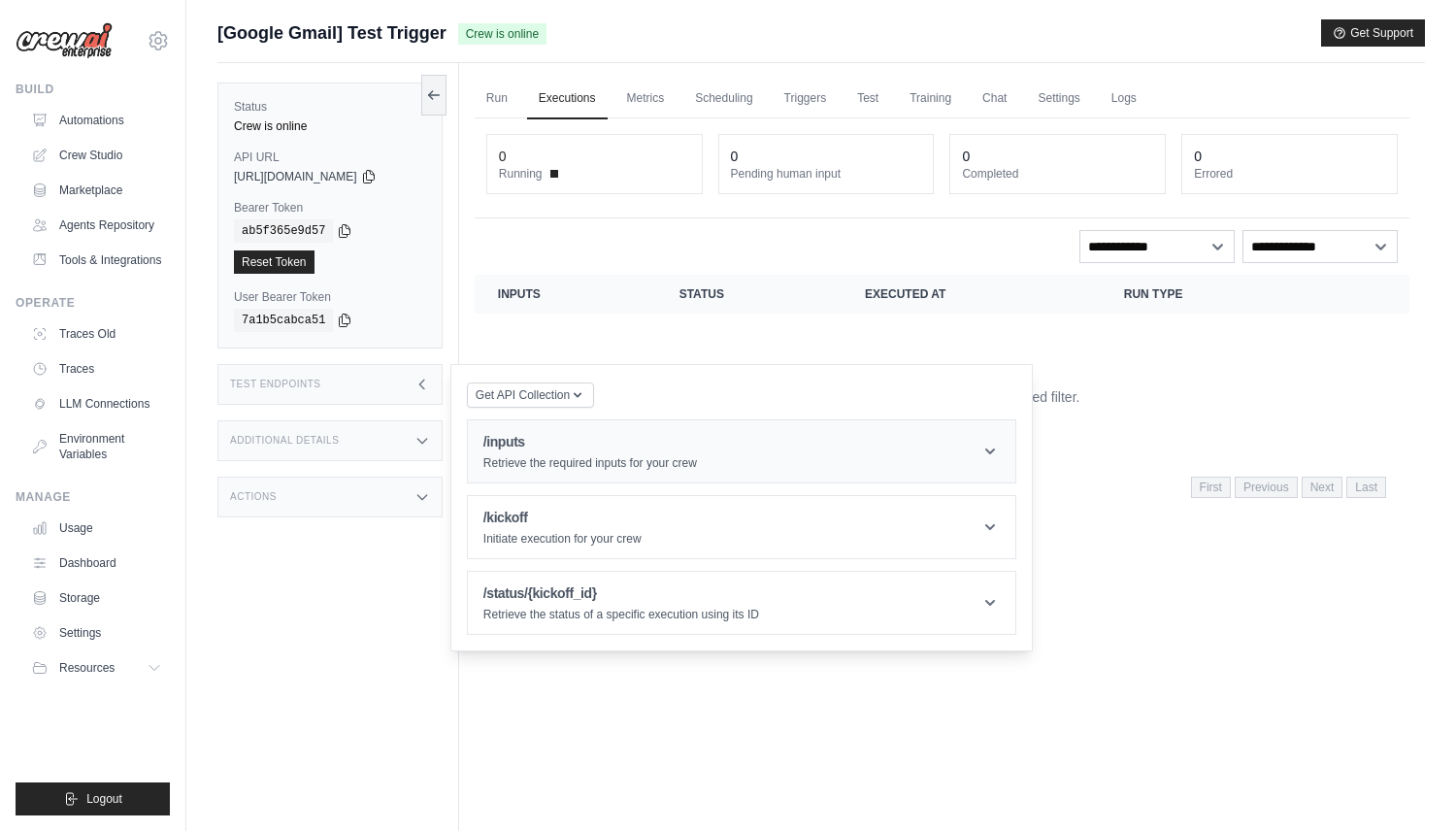
click at [598, 444] on h1 "/inputs" at bounding box center [590, 442] width 214 height 20
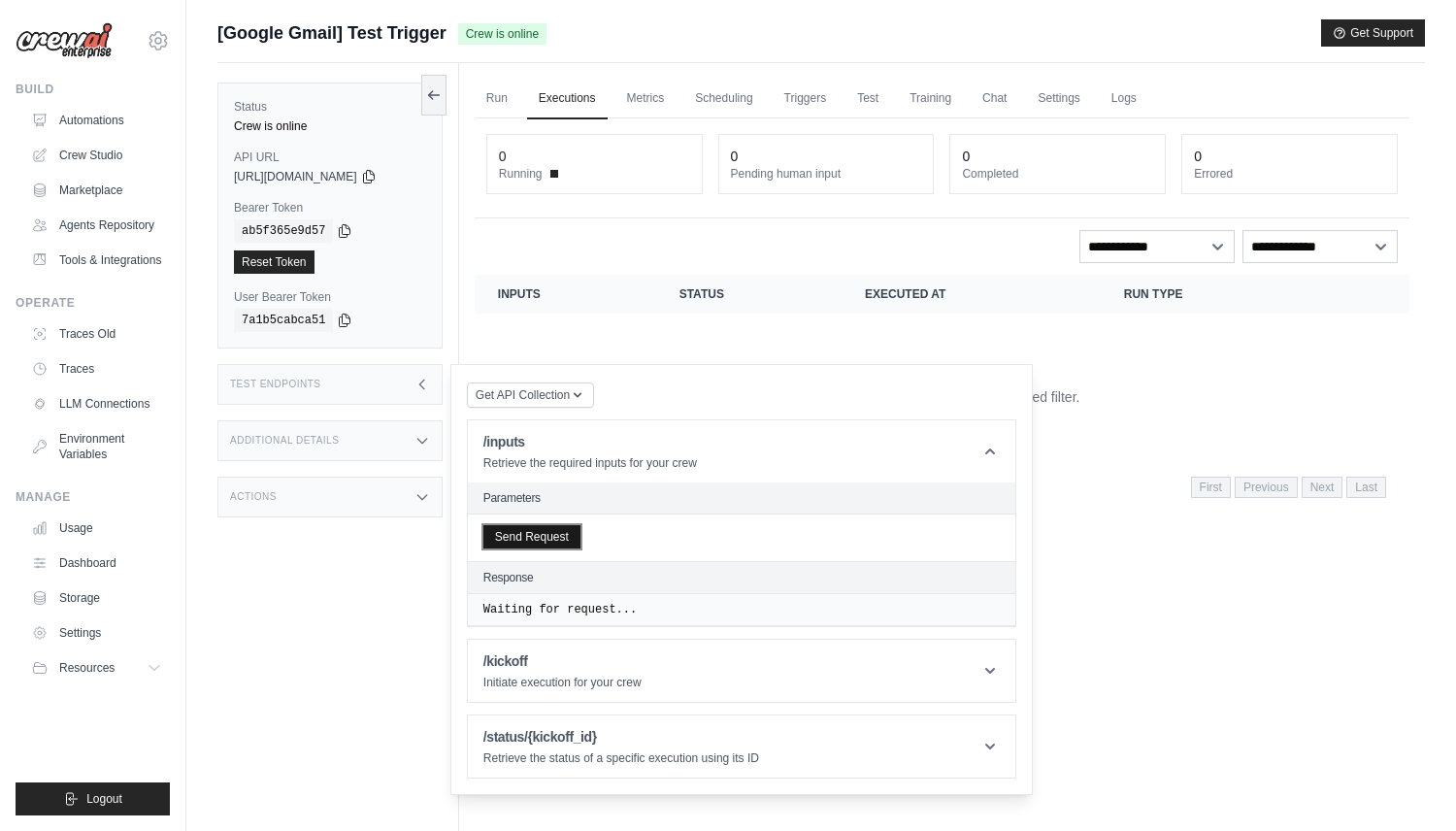
click at [572, 535] on button "Send Request" at bounding box center [531, 537] width 97 height 24
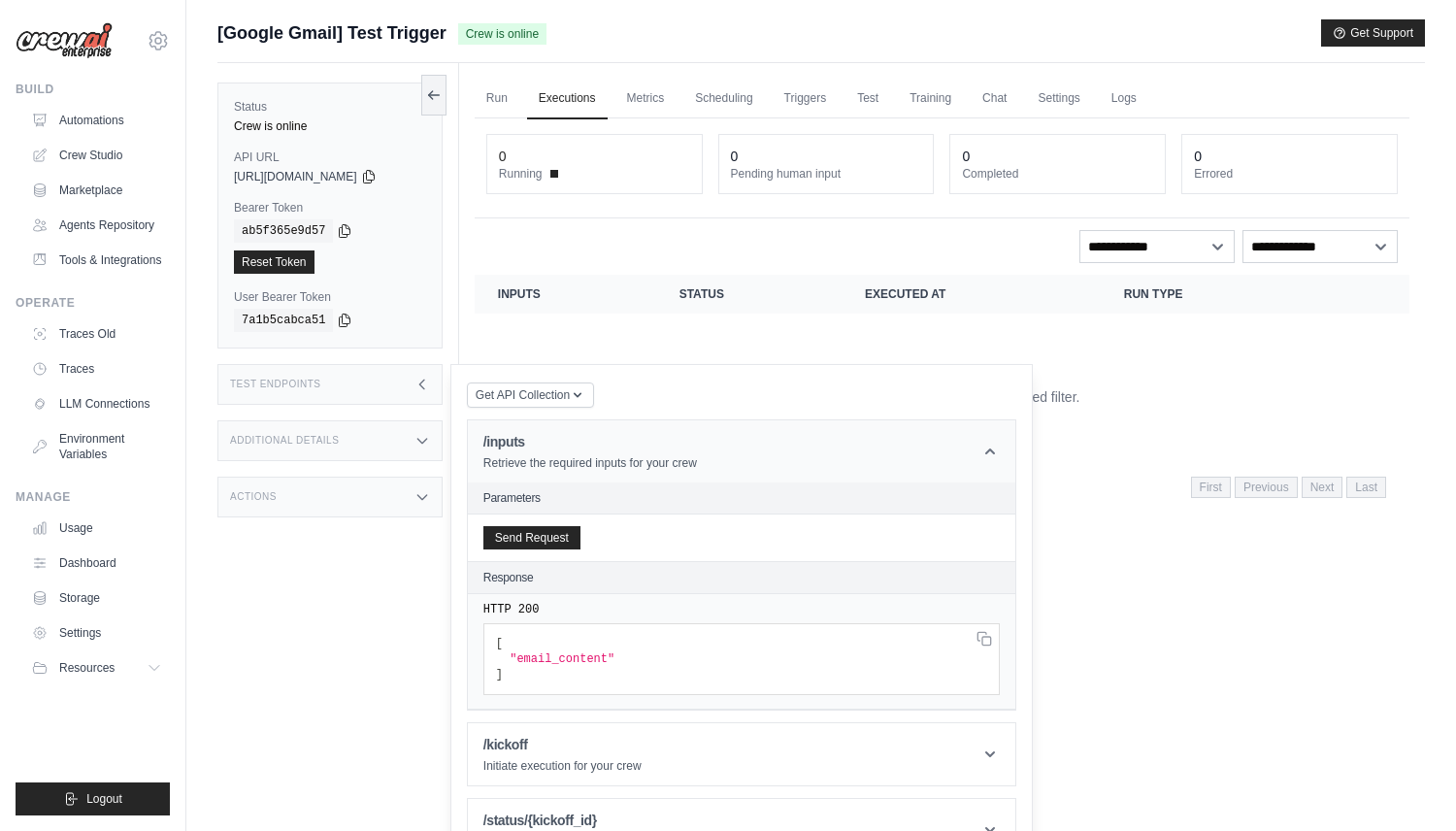
click at [598, 454] on div "/inputs Retrieve the required inputs for your crew" at bounding box center [590, 452] width 214 height 39
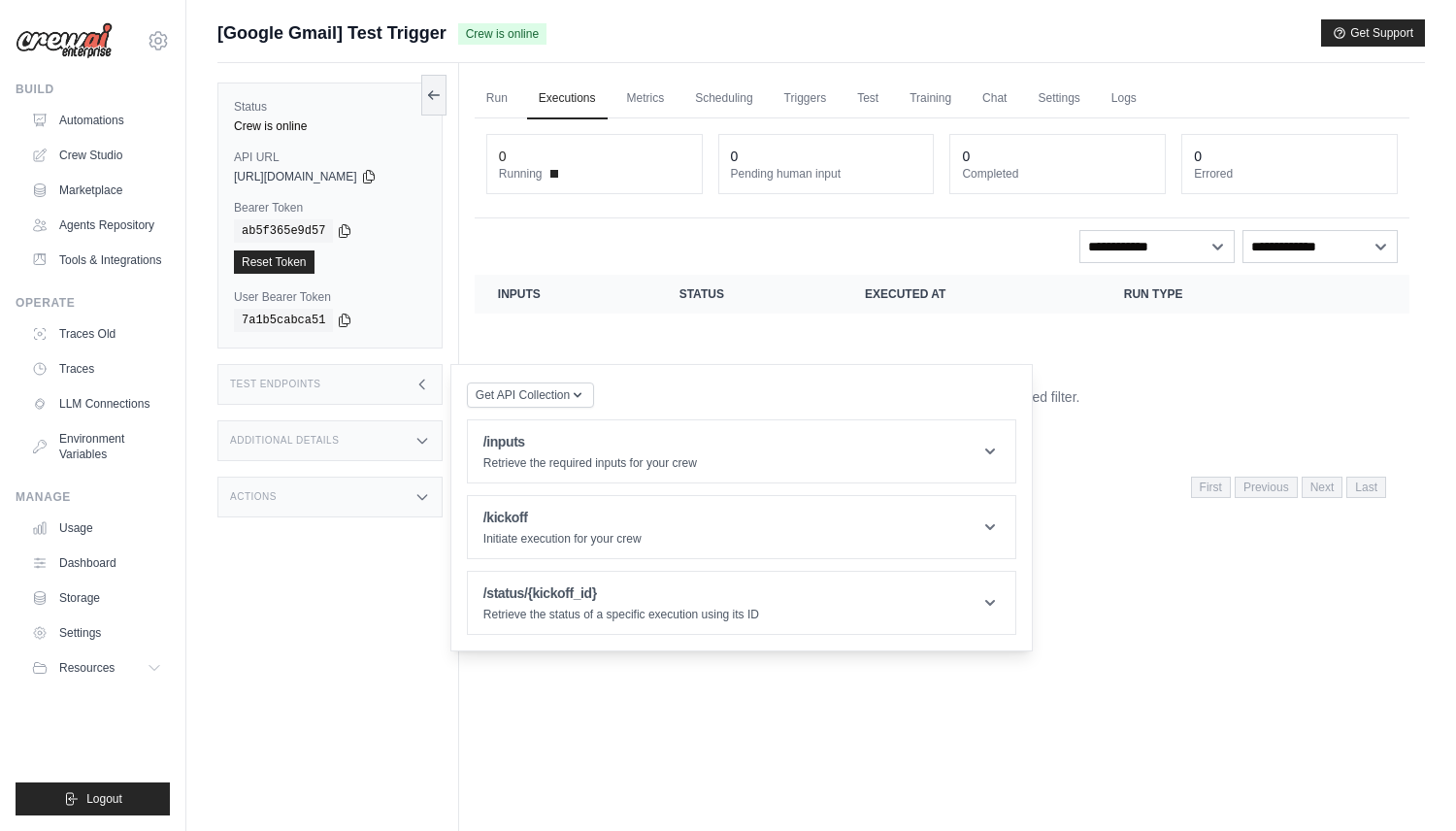
click at [420, 372] on div "Test Endpoints" at bounding box center [329, 385] width 225 height 41
